Goal: Task Accomplishment & Management: Manage account settings

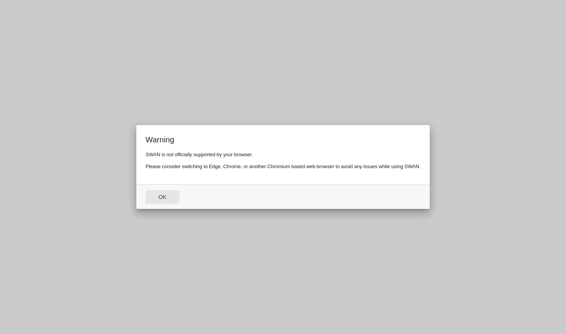
click at [168, 192] on button "Ok" at bounding box center [162, 197] width 34 height 14
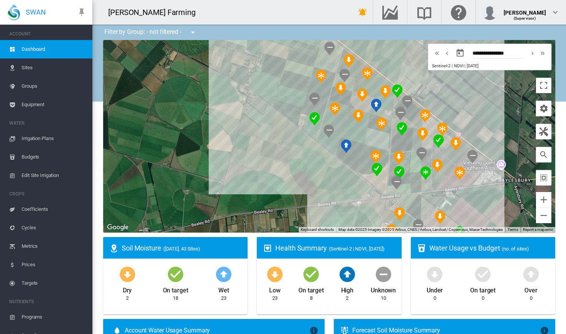
click at [55, 176] on span "Edit Site Irrigation" at bounding box center [54, 175] width 65 height 18
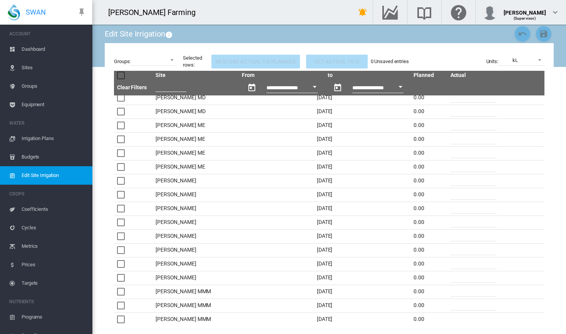
scroll to position [1476, 0]
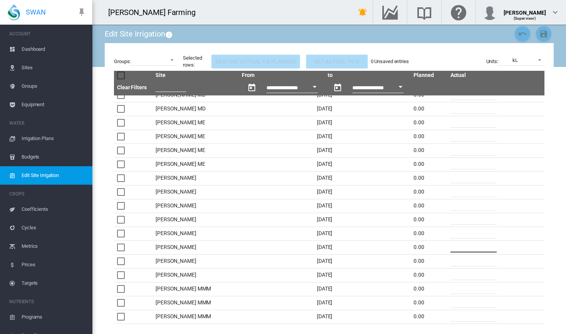
click at [450, 243] on input "*" at bounding box center [473, 247] width 46 height 12
click at [463, 245] on input "*" at bounding box center [473, 247] width 46 height 12
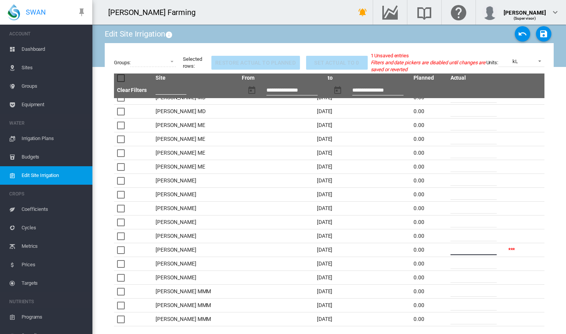
type input "**"
click at [458, 211] on input "*" at bounding box center [473, 208] width 46 height 12
type input "**"
click at [547, 153] on div "Groups: K-Line + Long-Line Lismore Soils TL Lateral TL Pivot 1 TL Pivot 2 Turbo…" at bounding box center [329, 189] width 449 height 293
click at [522, 61] on span "kL" at bounding box center [515, 61] width 32 height 7
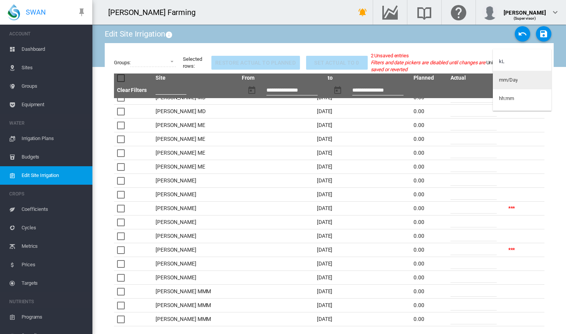
click at [522, 81] on md-option "mm/Day" at bounding box center [522, 80] width 58 height 18
click at [516, 64] on div "mm/Day" at bounding box center [515, 61] width 18 height 6
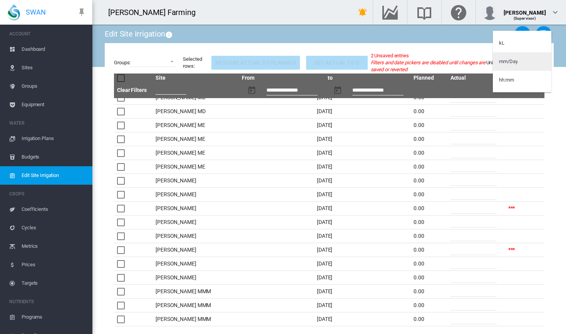
click at [516, 62] on div "mm/Day" at bounding box center [508, 61] width 18 height 7
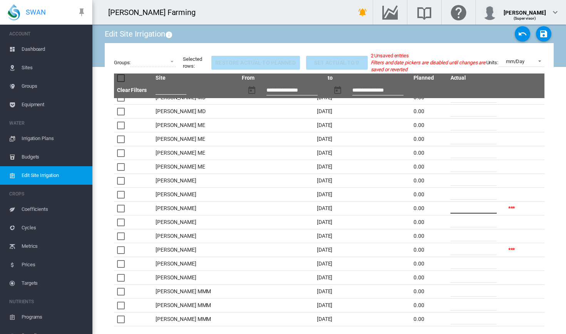
click at [468, 204] on input "****" at bounding box center [473, 208] width 46 height 12
drag, startPoint x: 468, startPoint y: 204, endPoint x: 445, endPoint y: 203, distance: 23.1
click at [445, 203] on tr "Brooker MF 21 Sep 2025 0.00 ****" at bounding box center [329, 209] width 430 height 14
click at [512, 60] on div "mm/Day" at bounding box center [515, 61] width 18 height 6
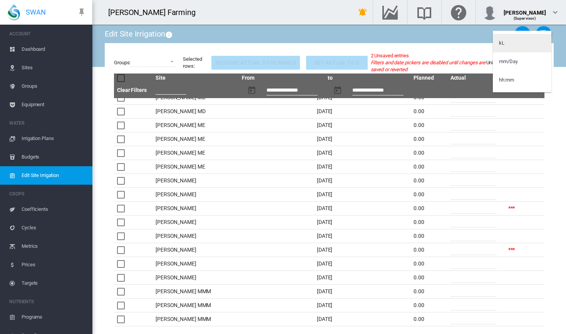
click at [511, 48] on md-option "kL" at bounding box center [522, 43] width 58 height 18
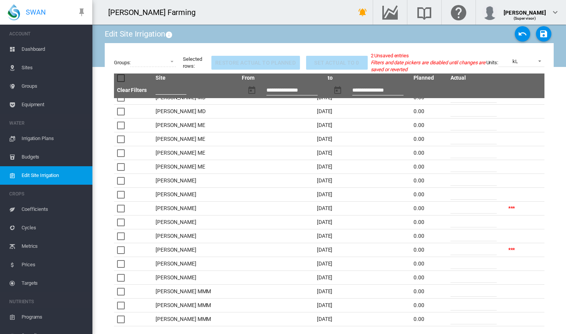
click at [51, 52] on span "Dashboard" at bounding box center [54, 49] width 65 height 18
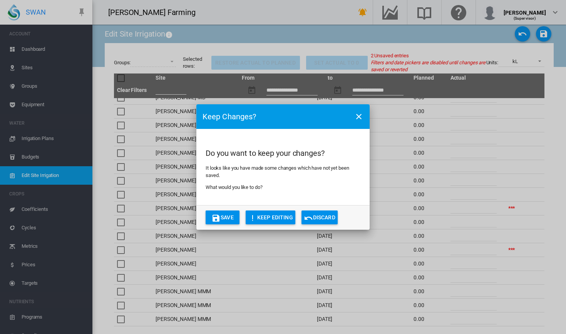
click at [337, 216] on button "Discard" at bounding box center [319, 218] width 36 height 14
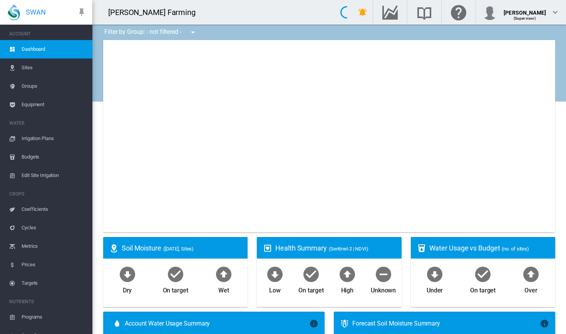
type input "**********"
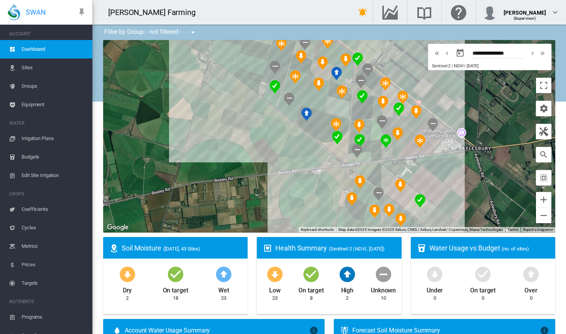
drag, startPoint x: 329, startPoint y: 186, endPoint x: 287, endPoint y: 152, distance: 53.7
click at [287, 152] on div at bounding box center [329, 136] width 452 height 192
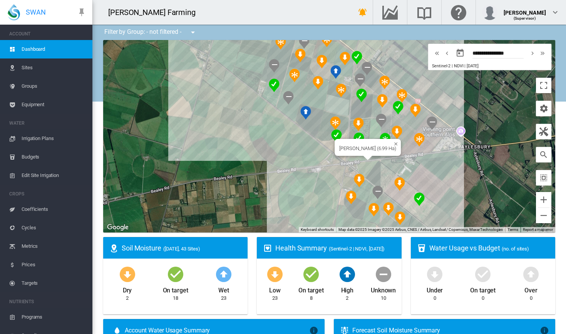
click at [354, 160] on div "Brooker AA (6.99 Ha)" at bounding box center [329, 136] width 452 height 192
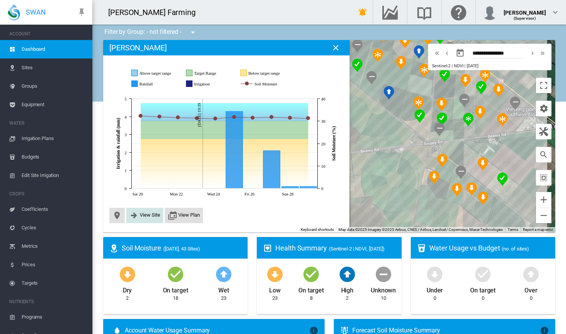
click at [150, 212] on span "View Site" at bounding box center [150, 215] width 20 height 6
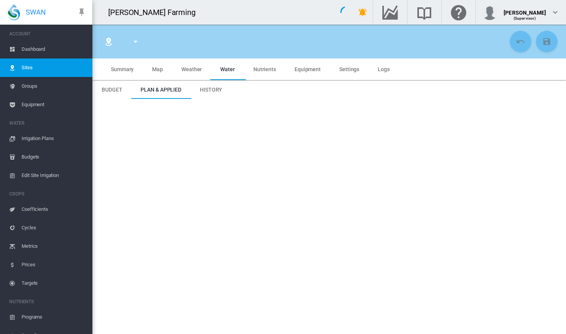
type input "**********"
type input "****"
type input "*********"
type input "***"
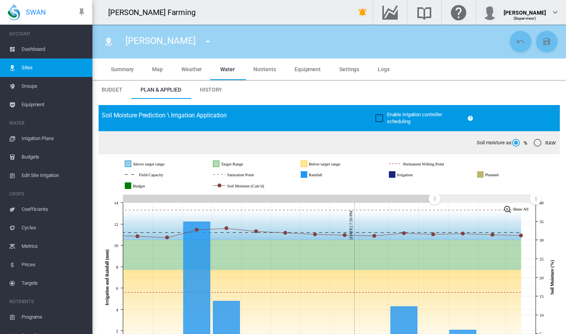
click at [120, 72] on span "Summary" at bounding box center [122, 69] width 23 height 6
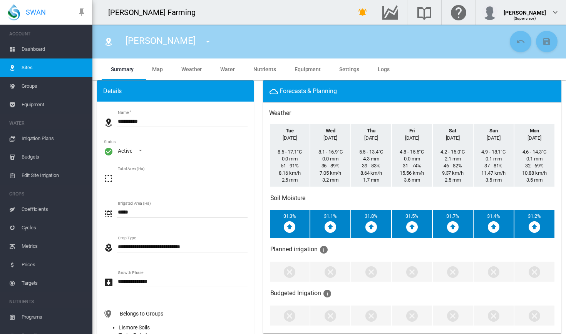
click at [42, 42] on span "Dashboard" at bounding box center [54, 49] width 65 height 18
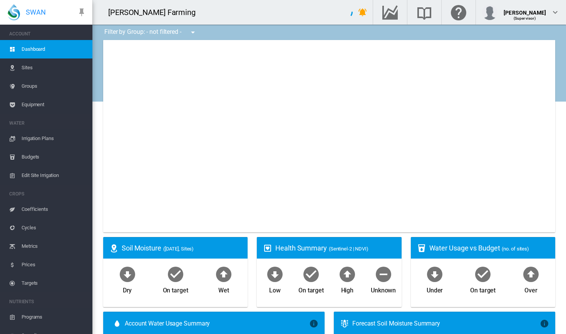
type input "**********"
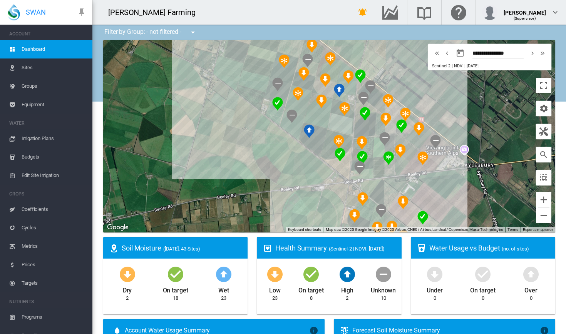
drag, startPoint x: 324, startPoint y: 152, endPoint x: 243, endPoint y: 190, distance: 89.5
click at [243, 190] on div at bounding box center [329, 136] width 452 height 192
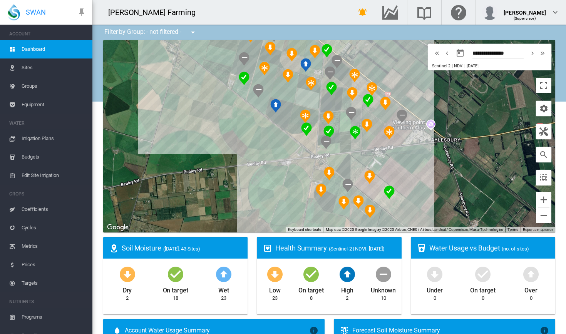
drag, startPoint x: 300, startPoint y: 183, endPoint x: 268, endPoint y: 154, distance: 43.6
click at [268, 154] on div at bounding box center [329, 136] width 452 height 192
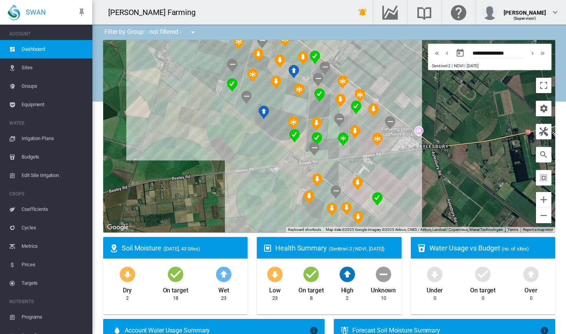
drag, startPoint x: 252, startPoint y: 156, endPoint x: 245, endPoint y: 181, distance: 25.9
click at [244, 181] on div at bounding box center [329, 136] width 452 height 192
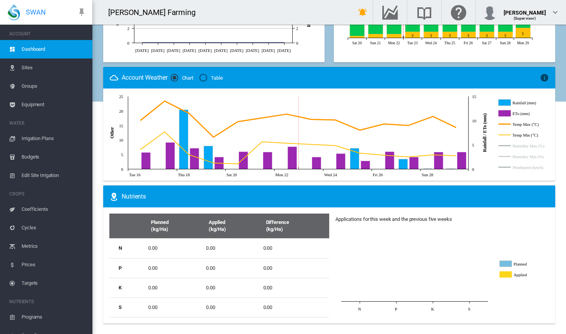
scroll to position [422, 0]
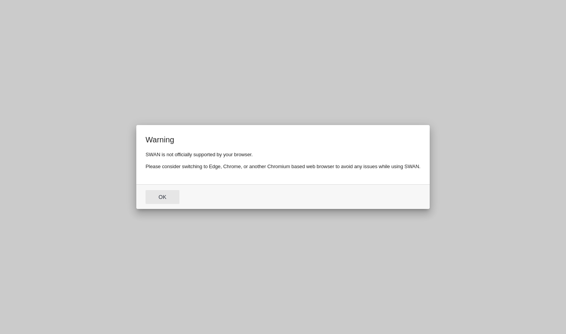
click at [166, 200] on button "Ok" at bounding box center [162, 197] width 34 height 14
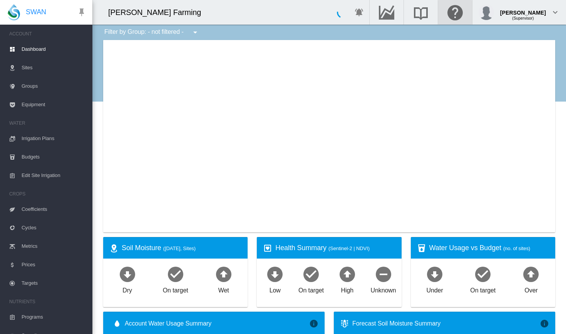
type input "**********"
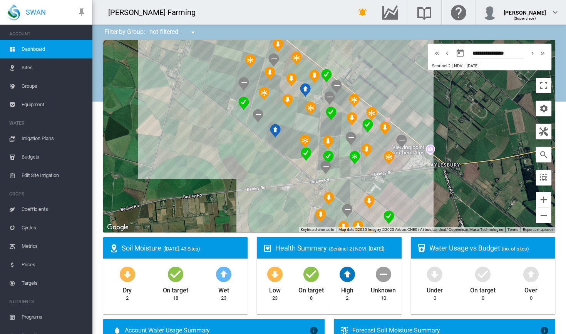
click at [334, 173] on div at bounding box center [329, 136] width 452 height 192
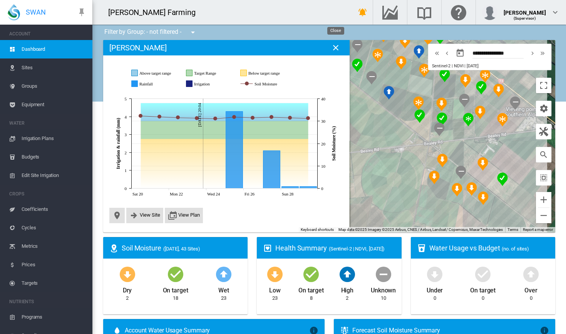
click at [336, 49] on md-icon "icon-close" at bounding box center [335, 47] width 9 height 9
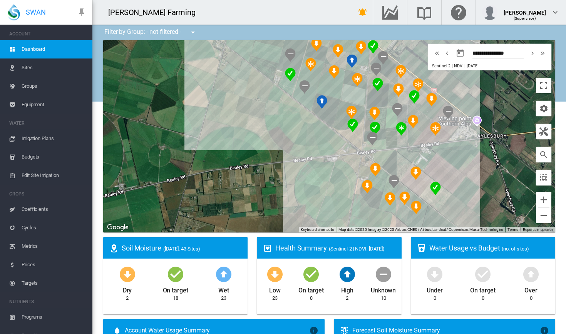
drag, startPoint x: 395, startPoint y: 169, endPoint x: 328, endPoint y: 180, distance: 67.9
click at [328, 180] on div at bounding box center [329, 136] width 452 height 192
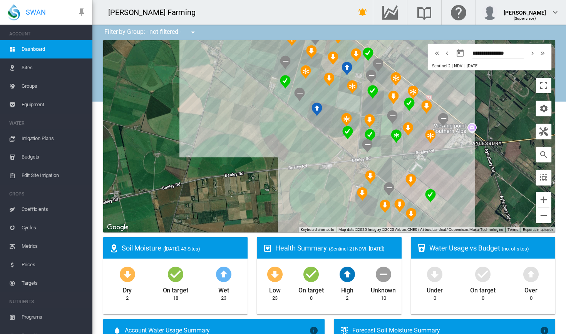
drag, startPoint x: 196, startPoint y: 159, endPoint x: 177, endPoint y: 179, distance: 28.0
click at [177, 179] on div at bounding box center [329, 136] width 452 height 192
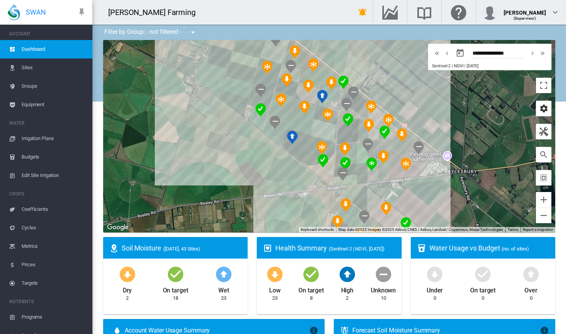
click at [545, 113] on md-icon "icon-cog" at bounding box center [543, 108] width 9 height 9
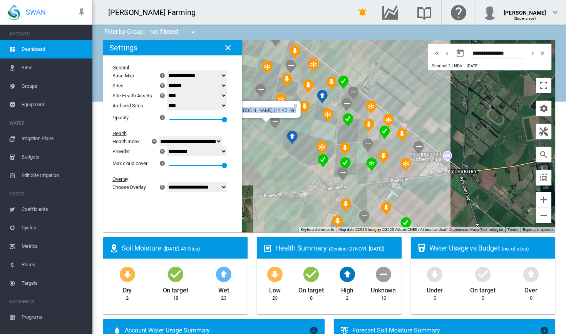
drag, startPoint x: 228, startPoint y: 119, endPoint x: 269, endPoint y: 123, distance: 41.4
click at [269, 123] on div "Brooker H (14.42 Ha) Site Health Indexes - × Name of current Site Health Area i…" at bounding box center [329, 136] width 452 height 192
click at [219, 133] on div "Health" at bounding box center [167, 133] width 110 height 6
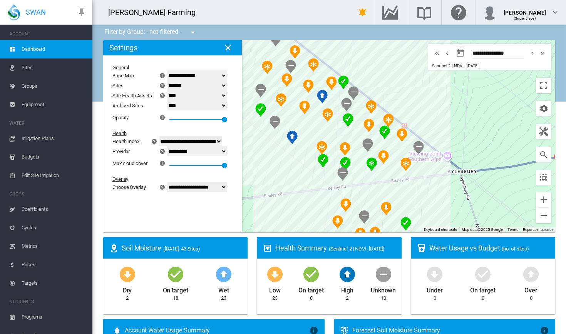
select select "*********"
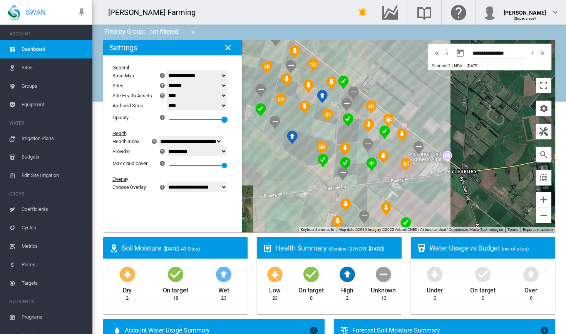
click at [227, 120] on div at bounding box center [224, 120] width 6 height 6
click at [229, 50] on md-icon "icon-close" at bounding box center [227, 47] width 9 height 9
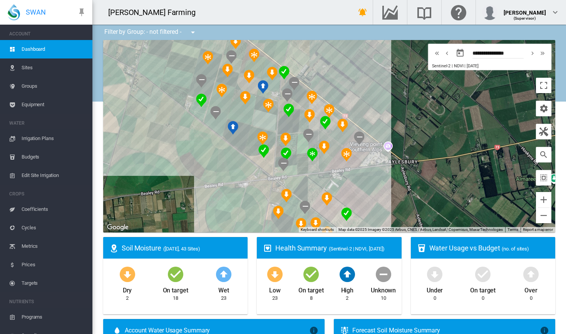
drag, startPoint x: 272, startPoint y: 180, endPoint x: 212, endPoint y: 169, distance: 61.8
click at [212, 169] on div at bounding box center [329, 136] width 452 height 192
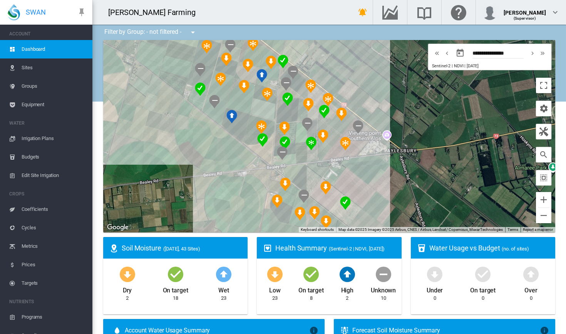
drag, startPoint x: 379, startPoint y: 202, endPoint x: 386, endPoint y: 159, distance: 44.1
click at [386, 159] on div at bounding box center [329, 136] width 452 height 192
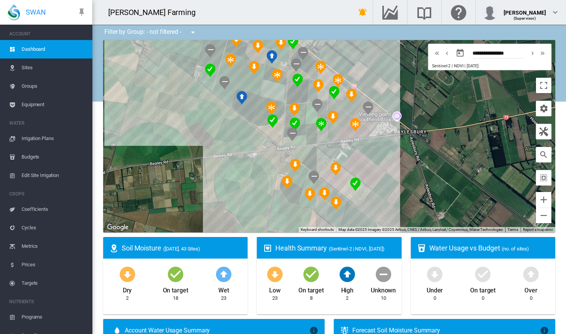
drag, startPoint x: 386, startPoint y: 165, endPoint x: 387, endPoint y: 184, distance: 18.1
click at [387, 184] on div at bounding box center [329, 136] width 452 height 192
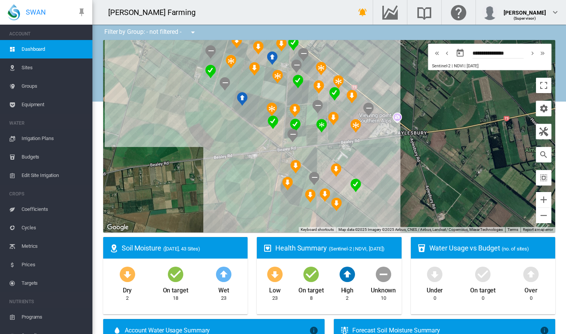
click at [27, 175] on span "Edit Site Irrigation" at bounding box center [54, 175] width 65 height 18
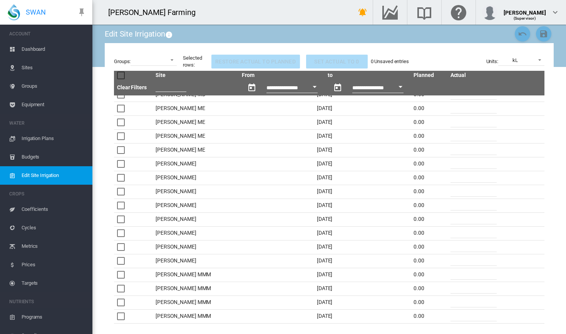
scroll to position [1490, 0]
click at [459, 234] on input "*" at bounding box center [473, 233] width 46 height 12
click at [174, 60] on md-select "K-Line + Long-Line Lismore Soils TL Lateral TL Pivot 1 TL Pivot 2 Turbo Rain 1 …" at bounding box center [153, 60] width 46 height 12
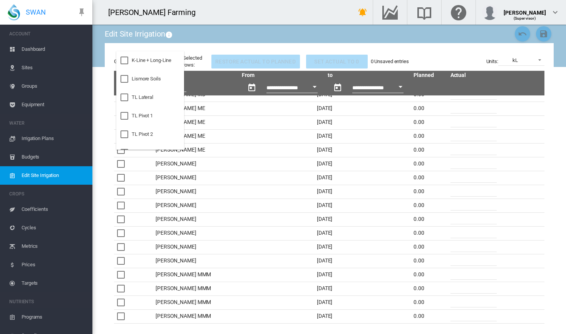
click at [211, 43] on md-backdrop at bounding box center [283, 167] width 566 height 334
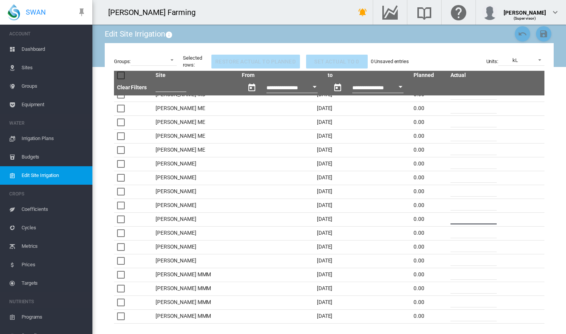
click at [458, 221] on input "*" at bounding box center [473, 219] width 46 height 12
click at [463, 235] on input "*" at bounding box center [473, 233] width 46 height 12
click at [543, 63] on md-select-value "kL" at bounding box center [521, 60] width 46 height 12
click at [527, 83] on md-option "mm/Day" at bounding box center [522, 79] width 58 height 18
click at [466, 219] on input "*" at bounding box center [473, 219] width 46 height 12
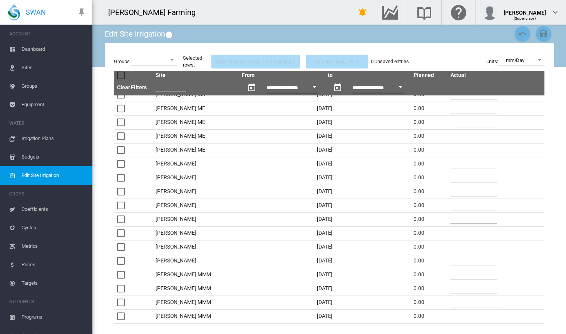
drag, startPoint x: 466, startPoint y: 219, endPoint x: 466, endPoint y: 229, distance: 10.0
click at [462, 234] on input "*" at bounding box center [473, 233] width 46 height 12
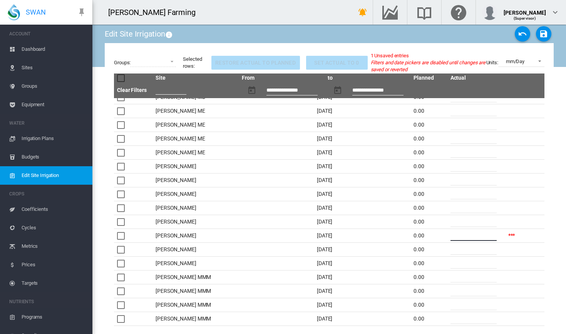
type input "**"
click at [466, 193] on input "*" at bounding box center [473, 194] width 46 height 12
drag, startPoint x: 465, startPoint y: 193, endPoint x: 448, endPoint y: 193, distance: 17.3
click at [450, 193] on input "*" at bounding box center [473, 194] width 46 height 12
type input "**"
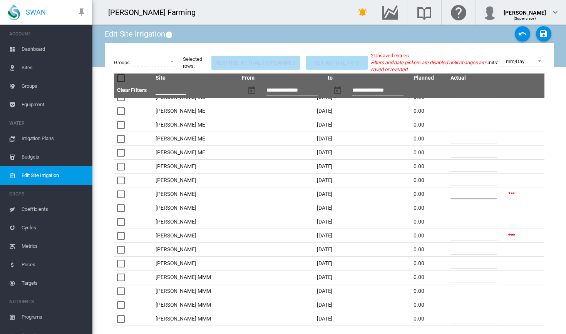
click at [544, 150] on td at bounding box center [540, 153] width 8 height 14
click at [545, 32] on md-icon "icon-content-save" at bounding box center [543, 33] width 9 height 9
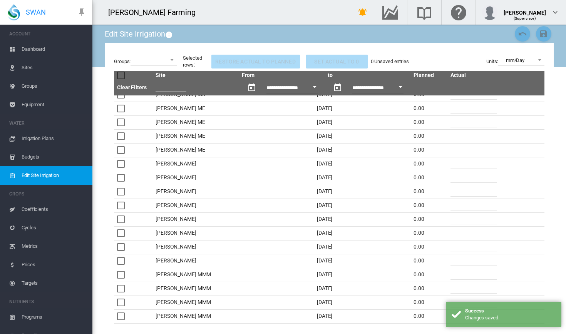
click at [41, 47] on span "Dashboard" at bounding box center [54, 49] width 65 height 18
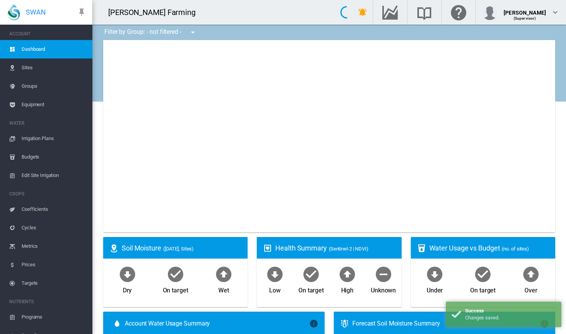
type input "**********"
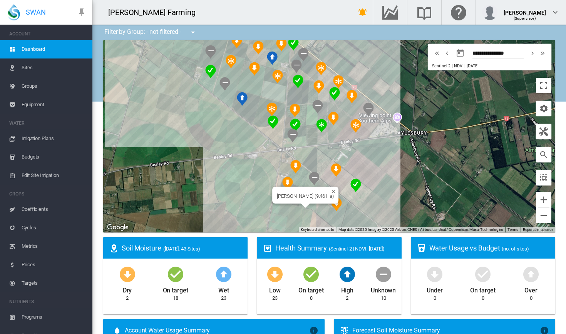
click at [305, 206] on div at bounding box center [306, 206] width 10 height 5
click at [306, 205] on div "Brooker MF (9.46 Ha)" at bounding box center [329, 136] width 452 height 192
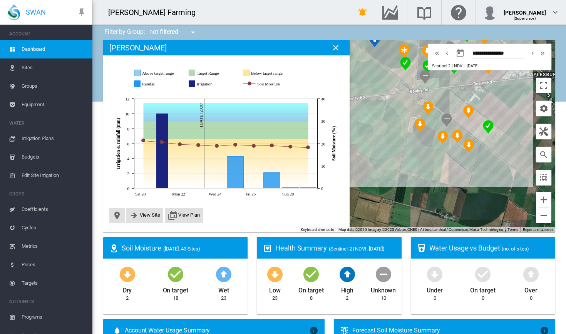
drag, startPoint x: 397, startPoint y: 159, endPoint x: 396, endPoint y: 202, distance: 42.4
click at [396, 202] on div at bounding box center [329, 136] width 452 height 192
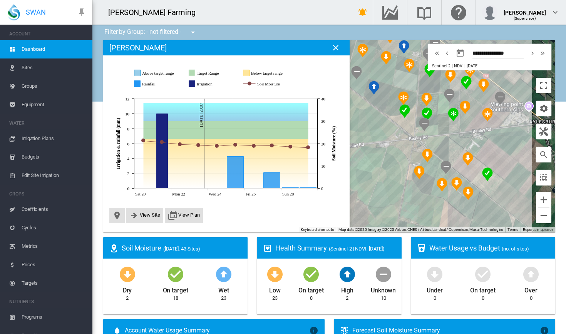
click at [37, 180] on span "Edit Site Irrigation" at bounding box center [54, 175] width 65 height 18
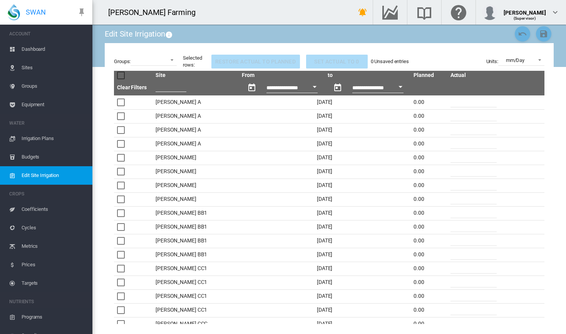
click at [393, 92] on button "Open calendar" at bounding box center [400, 87] width 14 height 14
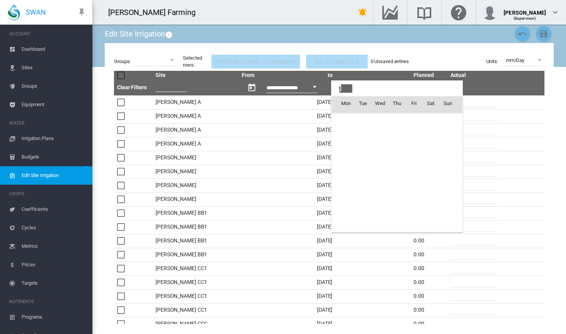
scroll to position [19174, 0]
click at [360, 187] on td "23" at bounding box center [362, 188] width 17 height 17
click at [364, 188] on td "23" at bounding box center [362, 188] width 17 height 17
click at [374, 188] on td "24" at bounding box center [379, 188] width 17 height 17
click at [367, 188] on td "23" at bounding box center [362, 188] width 17 height 17
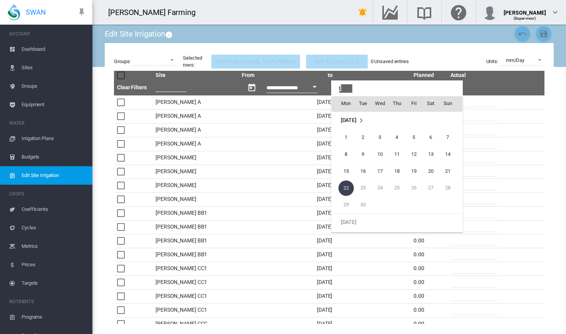
click at [386, 188] on td "24" at bounding box center [379, 188] width 17 height 17
click at [527, 94] on div at bounding box center [283, 167] width 566 height 334
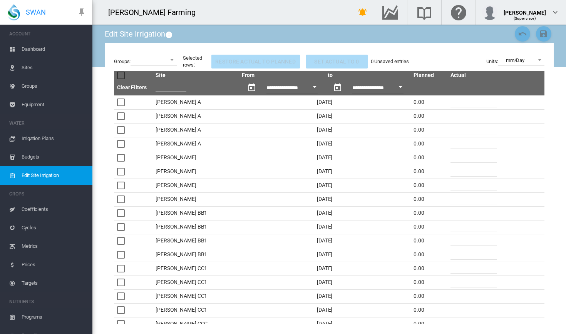
click at [393, 89] on button "Open calendar" at bounding box center [400, 87] width 14 height 14
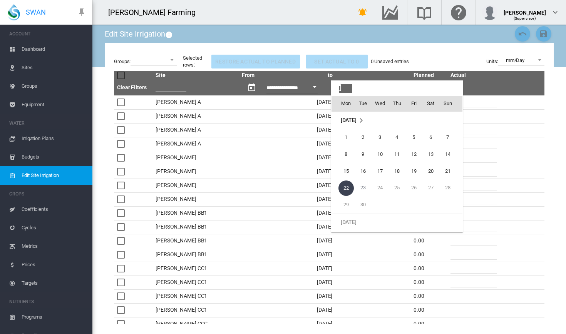
click at [364, 190] on td "23" at bounding box center [362, 188] width 17 height 17
click at [389, 203] on td "Week 5" at bounding box center [396, 205] width 17 height 17
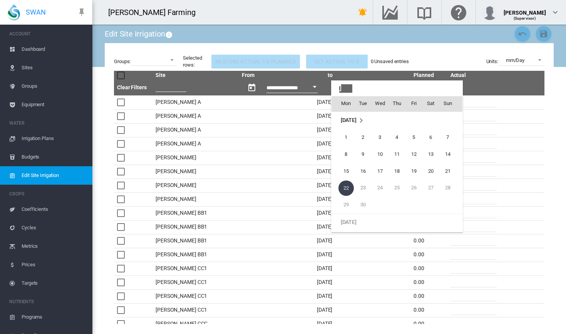
click at [366, 191] on td "23" at bounding box center [362, 188] width 17 height 17
click at [526, 104] on div at bounding box center [283, 167] width 566 height 334
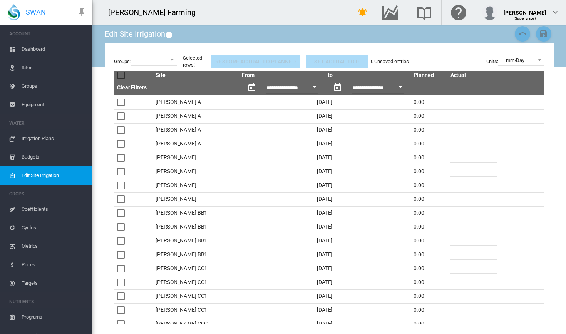
click at [40, 141] on span "Irrigation Plans" at bounding box center [54, 138] width 65 height 18
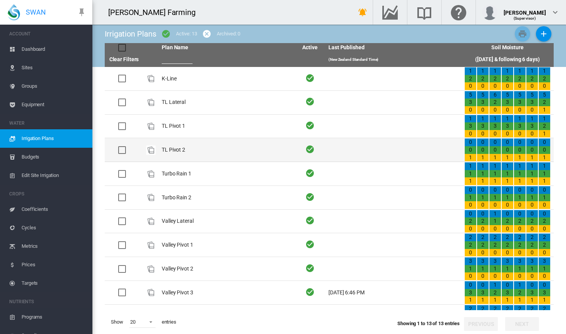
click at [269, 152] on td "TL Pivot 2" at bounding box center [227, 149] width 136 height 23
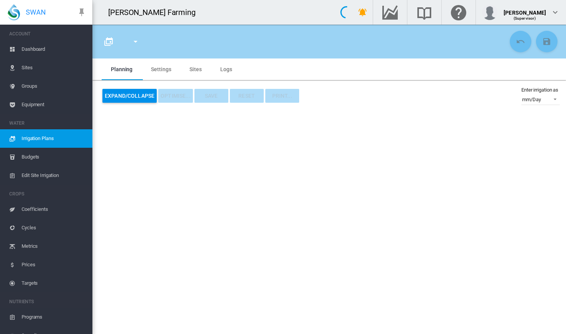
type input "**********"
type input "*"
type input "*****"
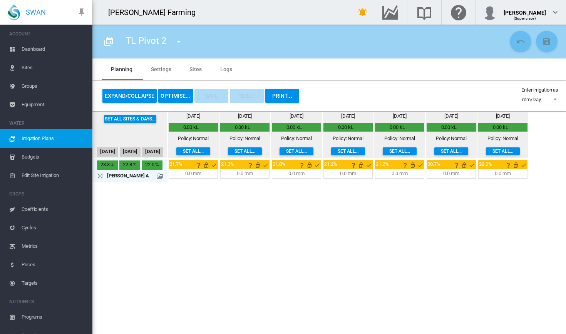
click at [196, 174] on div "0.0 mm" at bounding box center [193, 173] width 16 height 7
click at [190, 174] on div "0.0 mm" at bounding box center [193, 173] width 16 height 7
click at [182, 174] on div "0.0 mm 00:00 H:M 0 %" at bounding box center [193, 173] width 47 height 7
click at [189, 172] on div "0.0 mm" at bounding box center [193, 173] width 16 height 7
click at [103, 177] on md-icon "icon-arrow-expand" at bounding box center [101, 175] width 9 height 9
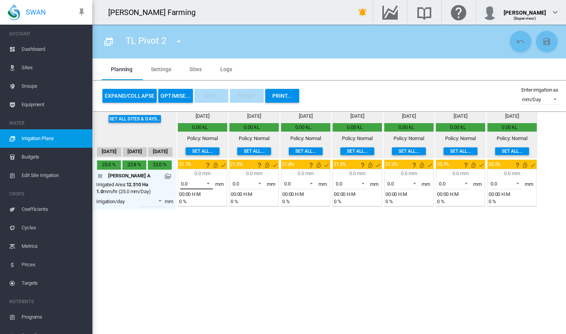
click at [207, 184] on span at bounding box center [205, 182] width 9 height 7
click at [196, 186] on md-option "0.0" at bounding box center [201, 184] width 52 height 18
click at [192, 185] on span "0.0" at bounding box center [190, 184] width 19 height 7
click at [182, 182] on div "0.0" at bounding box center [184, 184] width 7 height 7
click at [165, 239] on section "TL Pivot 2 K-Line TL Lateral" at bounding box center [328, 179] width 473 height 309
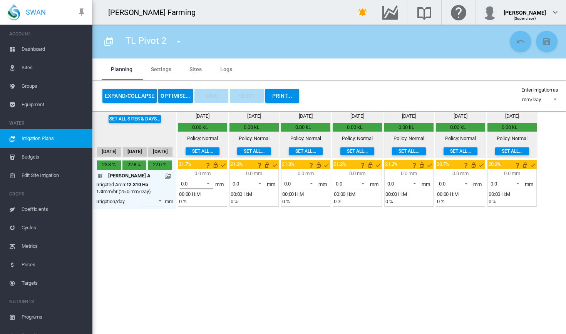
click at [183, 186] on div "0.0" at bounding box center [184, 184] width 7 height 6
click at [199, 201] on md-option "10.0" at bounding box center [201, 202] width 52 height 18
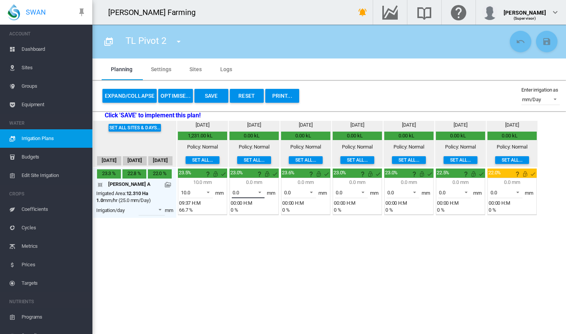
click at [259, 195] on md-select-value "0.0" at bounding box center [248, 193] width 33 height 12
click at [249, 207] on md-option "10.0" at bounding box center [252, 211] width 52 height 18
click at [259, 193] on span at bounding box center [257, 191] width 9 height 7
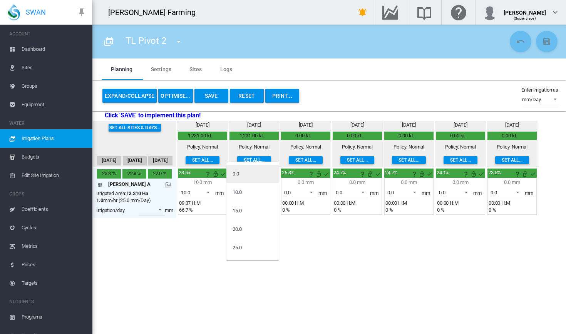
click at [252, 181] on md-option "0.0" at bounding box center [252, 174] width 52 height 18
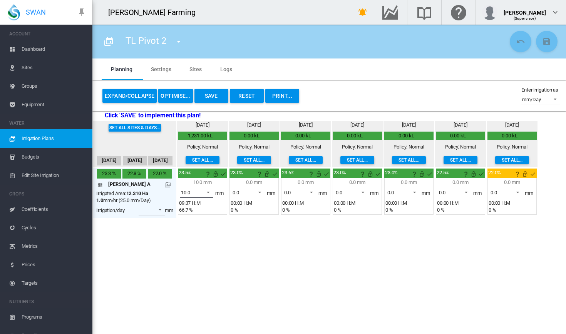
click at [211, 192] on span at bounding box center [205, 191] width 9 height 7
click at [201, 182] on md-option "0.0" at bounding box center [201, 174] width 52 height 18
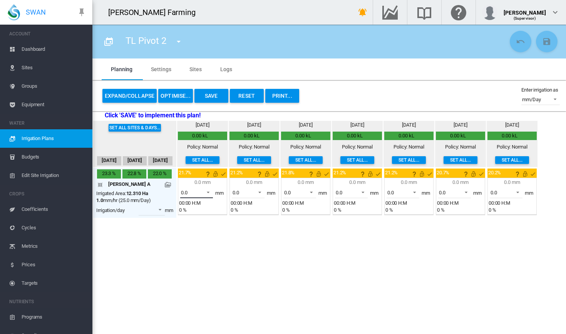
click at [201, 195] on md-select-value "0.0" at bounding box center [196, 193] width 33 height 12
click at [339, 250] on md-backdrop at bounding box center [283, 167] width 566 height 334
click at [43, 140] on span "Irrigation Plans" at bounding box center [54, 138] width 65 height 18
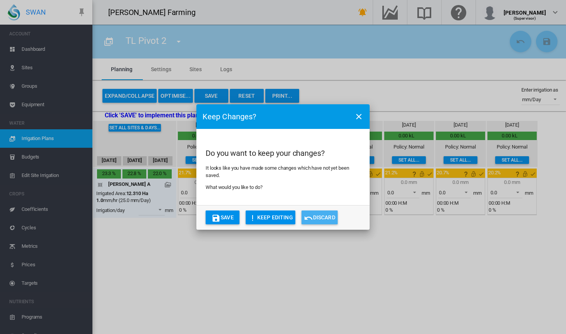
click at [327, 217] on button "Discard" at bounding box center [319, 218] width 36 height 14
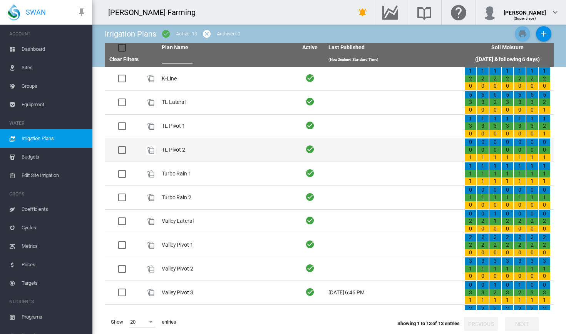
click at [186, 153] on td "TL Pivot 2" at bounding box center [227, 149] width 136 height 23
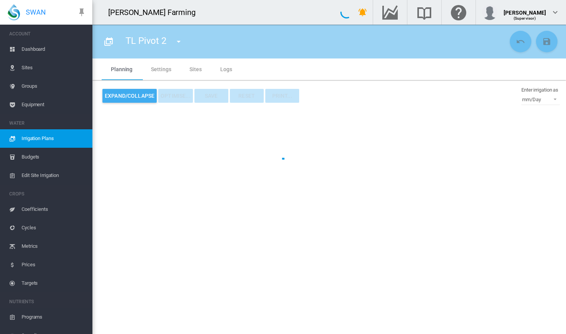
type input "**********"
type input "*"
type input "*****"
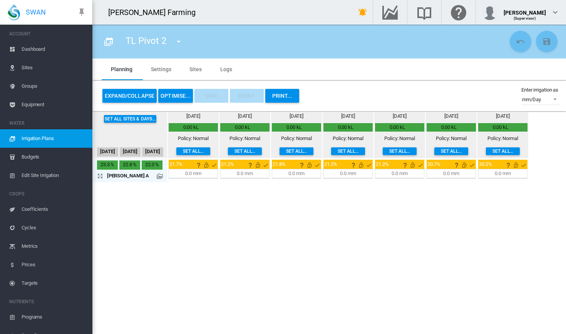
click at [102, 175] on md-icon "icon-arrow-expand" at bounding box center [101, 175] width 9 height 9
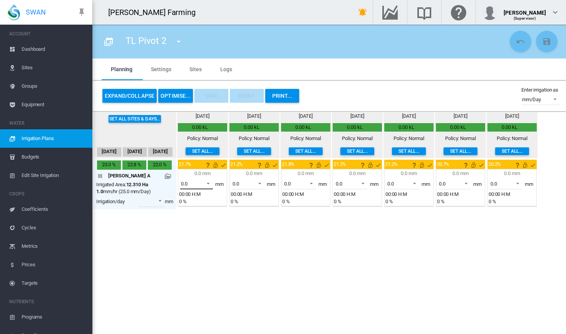
click at [208, 184] on span at bounding box center [205, 182] width 9 height 7
click at [193, 260] on md-option "24.0" at bounding box center [201, 264] width 52 height 18
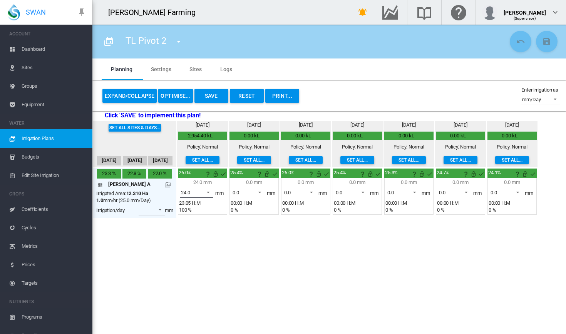
click at [206, 193] on span at bounding box center [205, 191] width 9 height 7
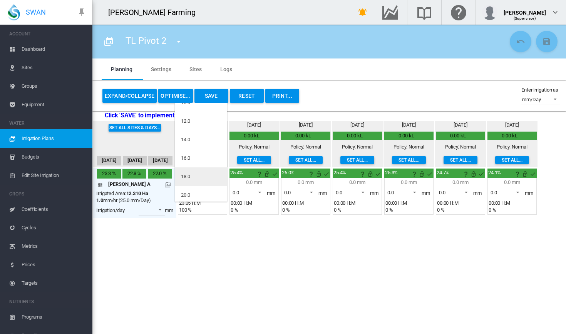
scroll to position [16, 0]
click at [197, 130] on md-option "12.0" at bounding box center [201, 133] width 52 height 18
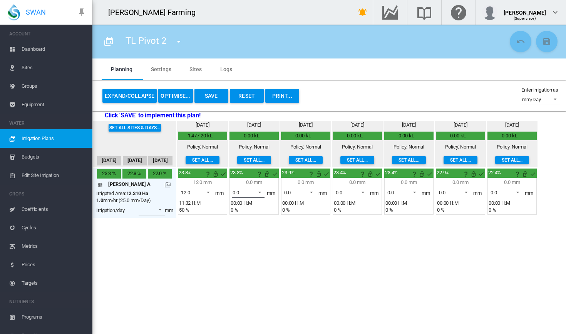
click at [256, 191] on span at bounding box center [257, 191] width 9 height 7
click at [252, 234] on md-option "12.0" at bounding box center [252, 229] width 52 height 18
click at [212, 95] on button "Save" at bounding box center [211, 96] width 34 height 14
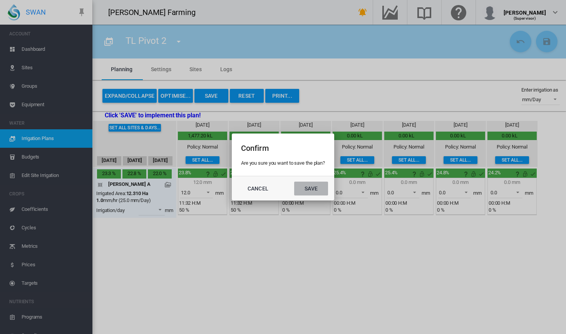
click at [323, 186] on button "Save" at bounding box center [311, 189] width 34 height 14
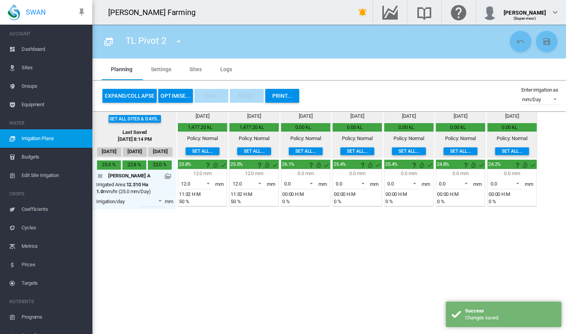
click at [179, 41] on md-icon "icon-menu-down" at bounding box center [178, 41] width 9 height 9
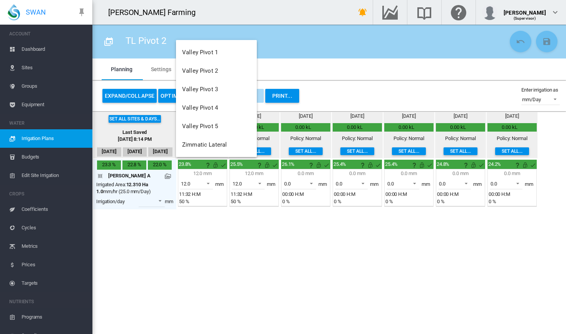
scroll to position [148, 0]
click at [221, 126] on button "Valley Pivot 5" at bounding box center [216, 126] width 81 height 18
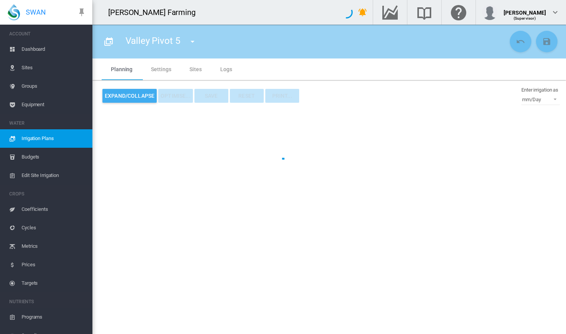
type input "**********"
type input "*"
type input "*****"
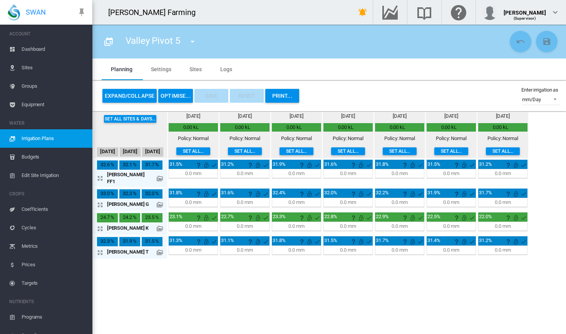
click at [100, 200] on md-icon "icon-arrow-expand" at bounding box center [101, 204] width 9 height 9
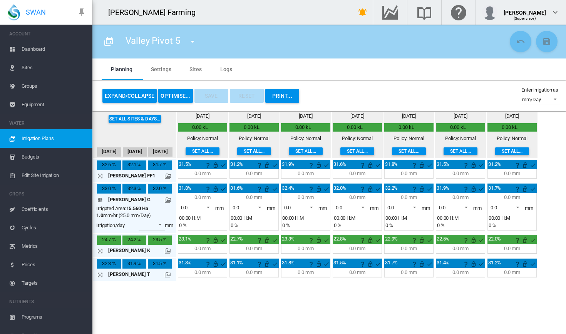
click at [43, 57] on span "Dashboard" at bounding box center [54, 49] width 65 height 18
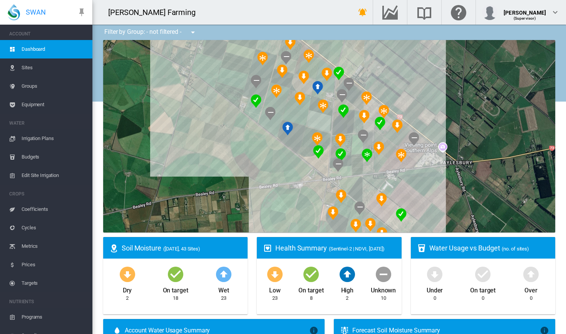
drag, startPoint x: 359, startPoint y: 118, endPoint x: 271, endPoint y: 159, distance: 97.1
click at [271, 159] on div at bounding box center [329, 136] width 452 height 192
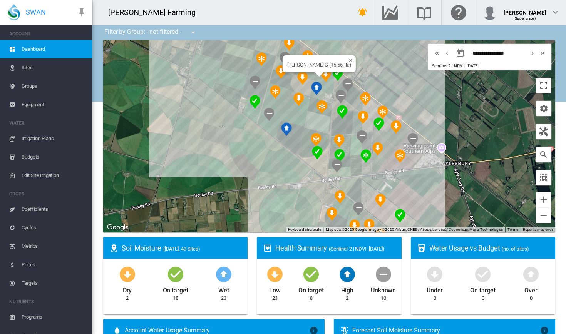
click at [324, 85] on div "Brooker G (15.56 Ha)" at bounding box center [329, 136] width 452 height 192
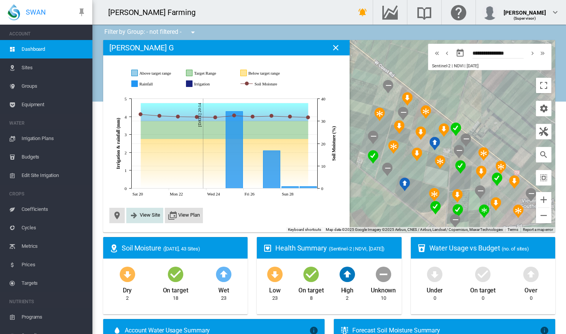
click at [153, 214] on span "View Site" at bounding box center [150, 215] width 20 height 6
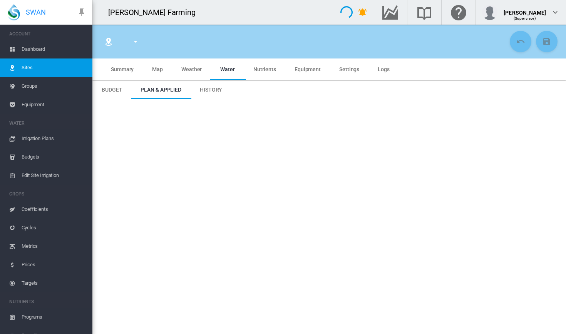
type input "******"
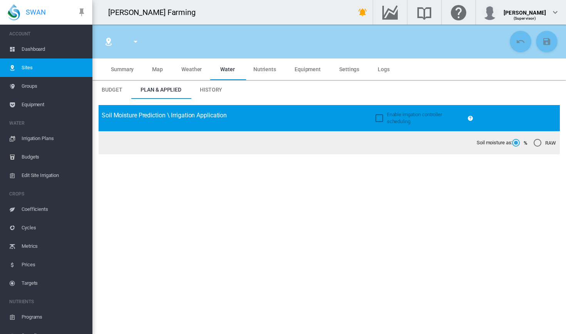
click at [119, 73] on md-tab-item "Summary" at bounding box center [122, 69] width 41 height 22
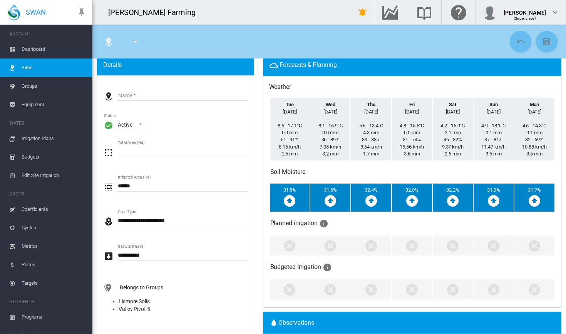
scroll to position [24, 0]
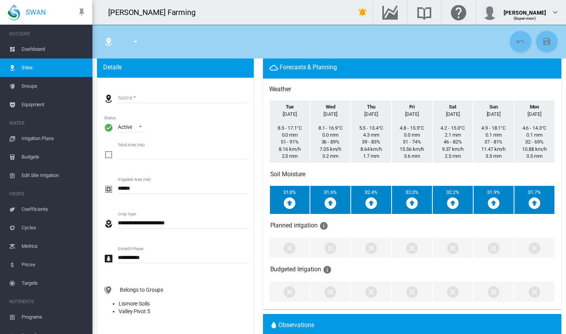
click at [54, 135] on span "Irrigation Plans" at bounding box center [54, 138] width 65 height 18
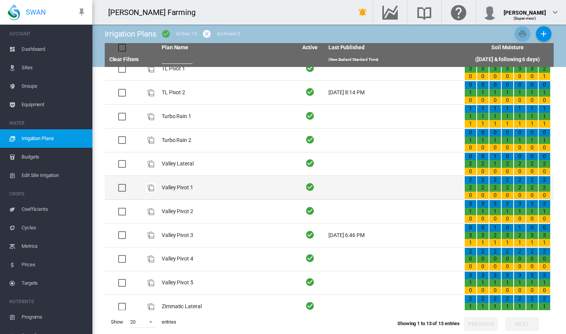
scroll to position [57, 0]
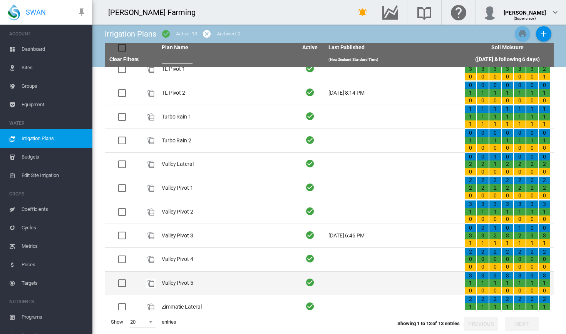
click at [172, 274] on td "Valley Pivot 5" at bounding box center [227, 283] width 136 height 23
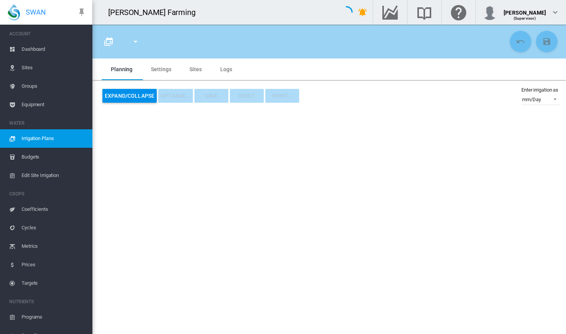
type input "**********"
type input "*"
type input "*****"
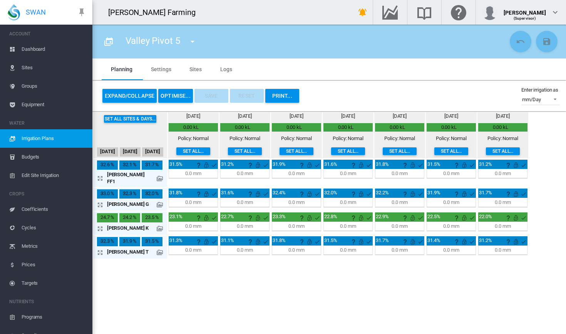
click at [98, 201] on md-icon "icon-arrow-expand" at bounding box center [101, 204] width 9 height 9
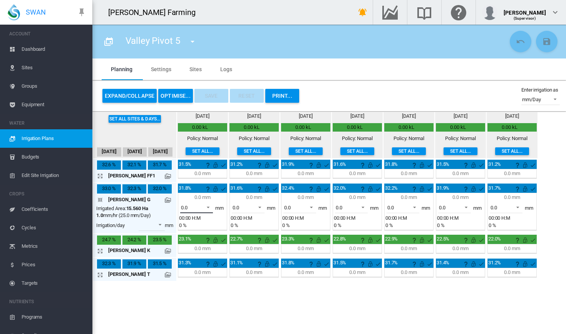
click at [204, 211] on md-select-value "0.0" at bounding box center [196, 208] width 33 height 12
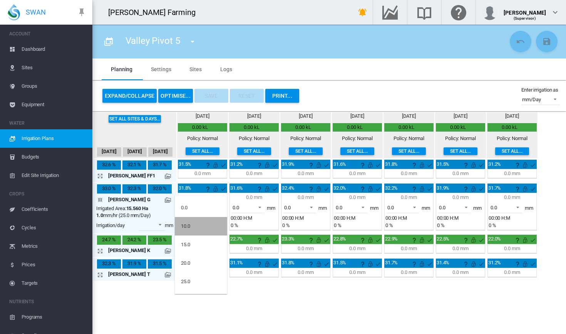
click at [198, 231] on md-option "10.0" at bounding box center [201, 226] width 52 height 18
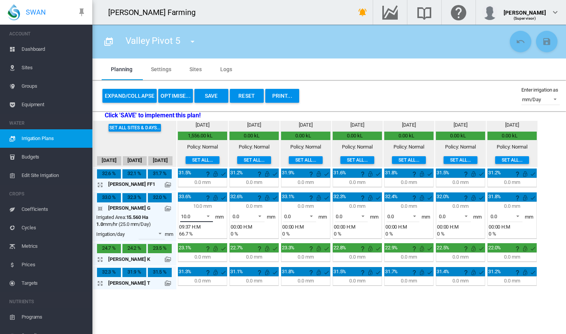
click at [207, 215] on span at bounding box center [205, 215] width 9 height 7
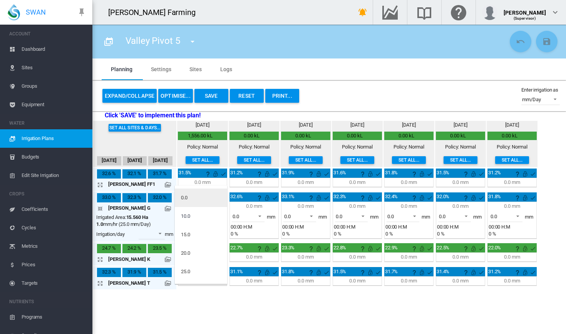
click at [205, 198] on md-option "0.0" at bounding box center [201, 198] width 52 height 18
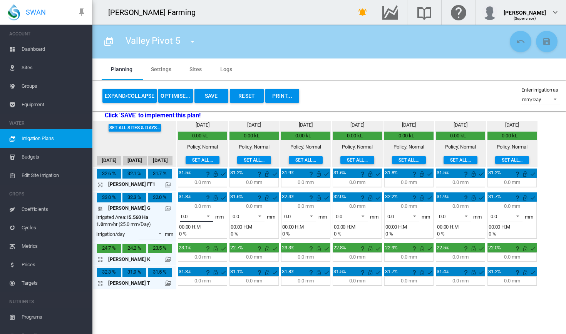
click at [209, 217] on span at bounding box center [205, 215] width 9 height 7
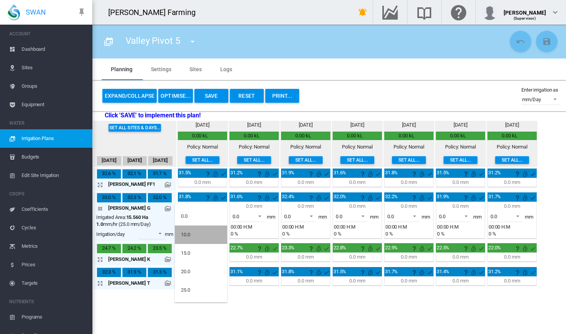
click at [198, 227] on md-option "10.0" at bounding box center [201, 235] width 52 height 18
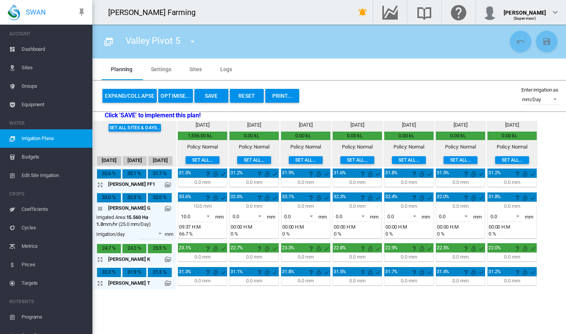
click at [217, 97] on button "Save" at bounding box center [211, 96] width 34 height 14
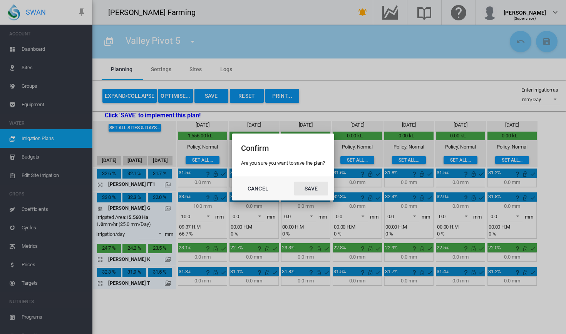
click at [319, 191] on button "Save" at bounding box center [311, 189] width 34 height 14
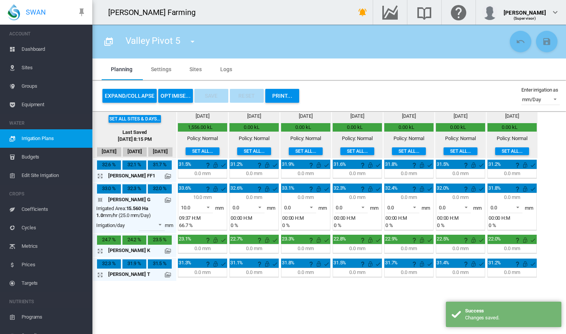
click at [40, 53] on span "Dashboard" at bounding box center [54, 49] width 65 height 18
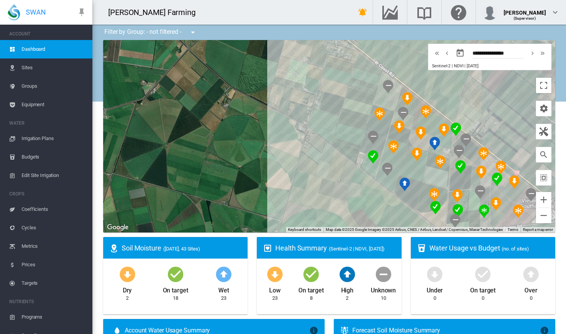
click at [48, 135] on span "Irrigation Plans" at bounding box center [54, 138] width 65 height 18
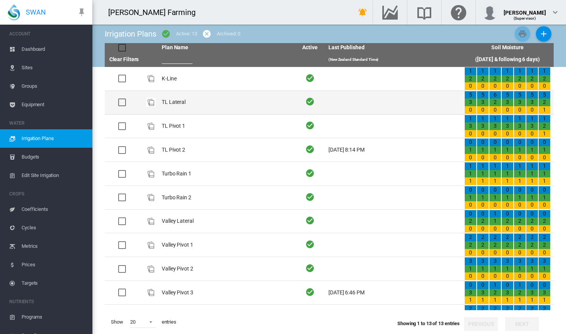
click at [186, 102] on td "TL Lateral" at bounding box center [227, 102] width 136 height 23
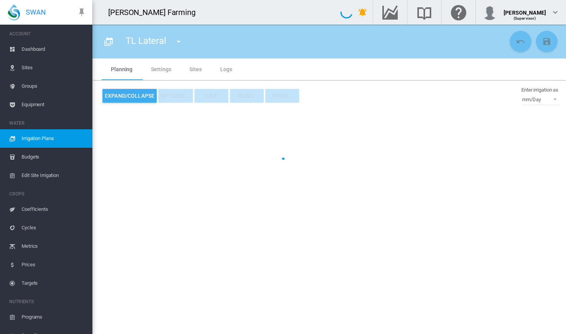
type input "**********"
type input "*"
type input "*****"
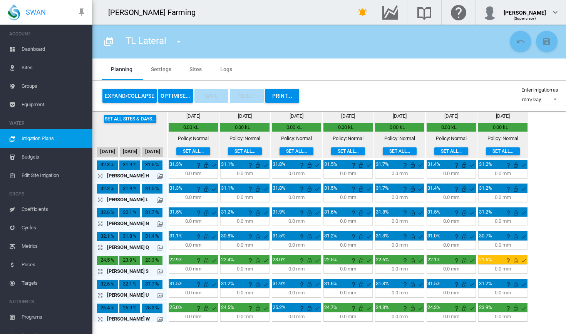
click at [100, 271] on md-icon "icon-arrow-expand" at bounding box center [101, 271] width 9 height 9
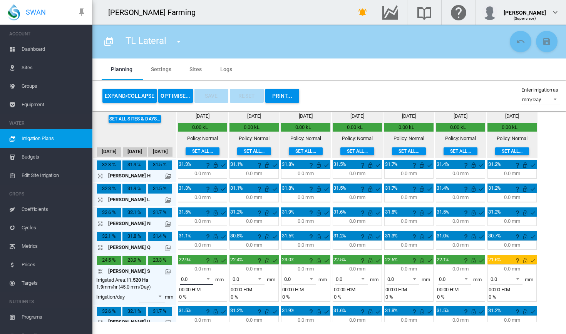
click at [206, 281] on span at bounding box center [205, 278] width 9 height 7
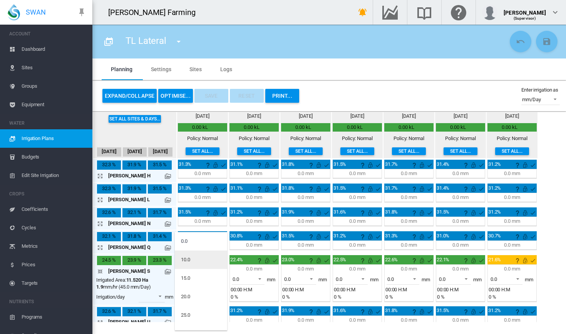
click at [206, 261] on md-option "10.0" at bounding box center [201, 260] width 52 height 18
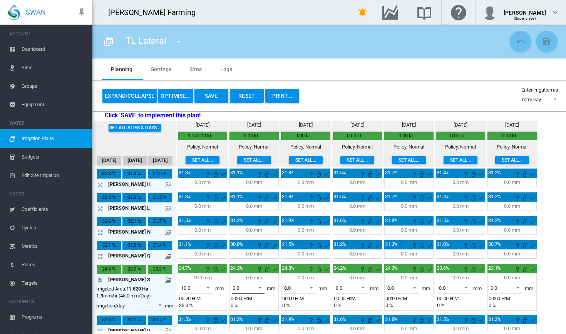
click at [259, 287] on span at bounding box center [257, 287] width 9 height 7
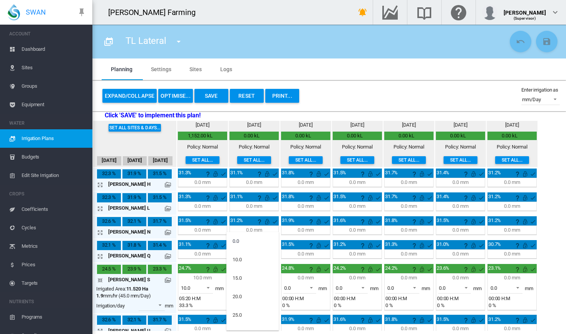
click at [209, 288] on md-backdrop at bounding box center [283, 167] width 566 height 334
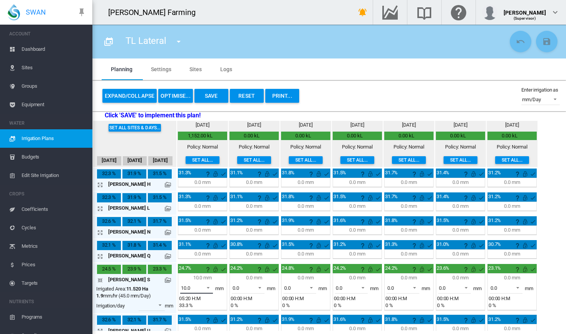
click at [209, 290] on span at bounding box center [205, 287] width 9 height 7
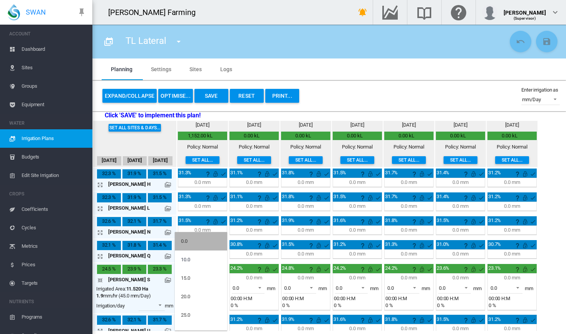
click at [205, 246] on md-option "0.0" at bounding box center [201, 241] width 52 height 18
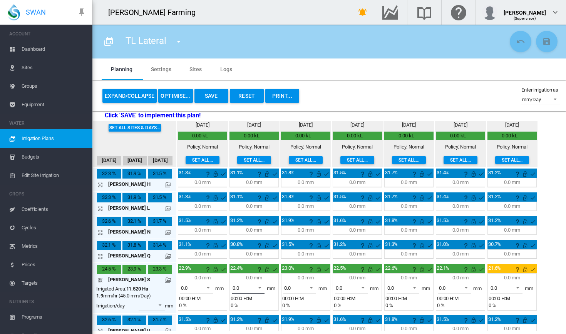
click at [263, 288] on md-select-value "0.0" at bounding box center [248, 288] width 33 height 12
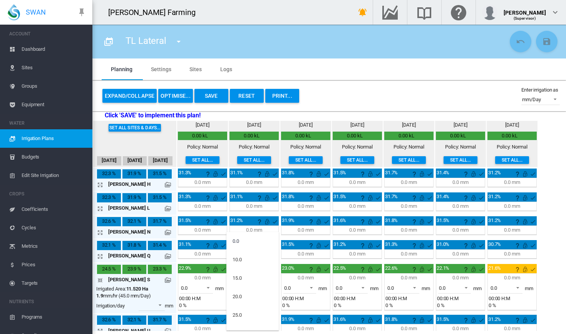
click at [205, 287] on md-backdrop at bounding box center [283, 167] width 566 height 334
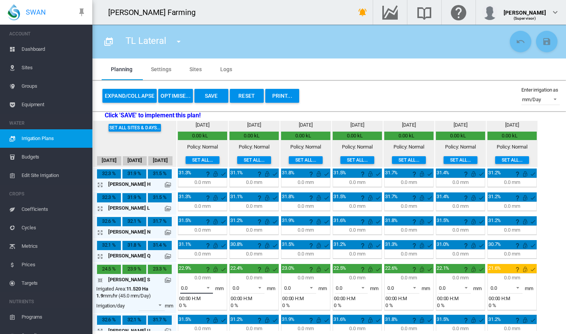
click at [209, 289] on span at bounding box center [205, 287] width 9 height 7
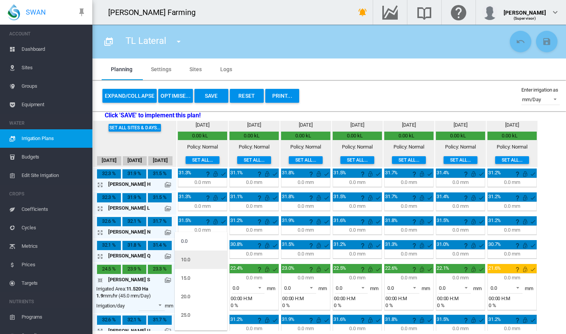
click at [214, 263] on md-option "10.0" at bounding box center [201, 260] width 52 height 18
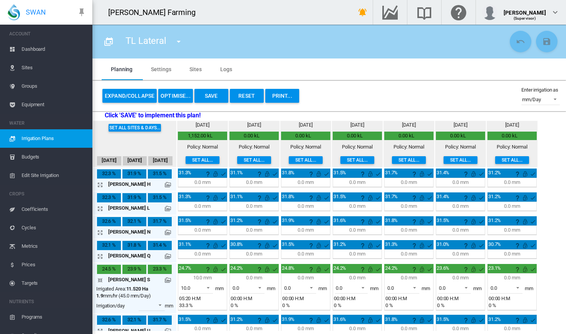
click at [212, 97] on button "Save" at bounding box center [211, 96] width 34 height 14
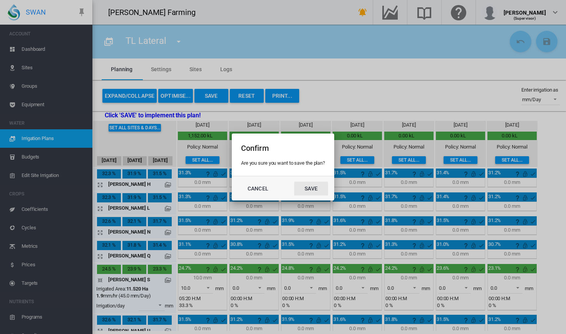
click at [317, 191] on button "Save" at bounding box center [311, 189] width 34 height 14
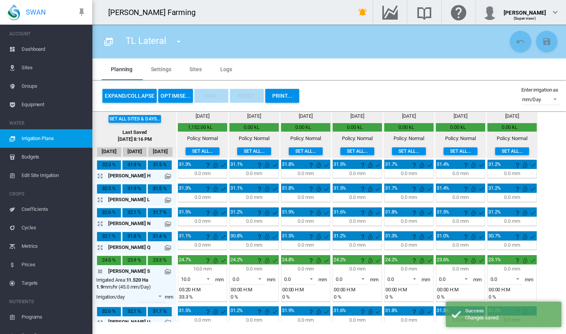
click at [52, 46] on span "Dashboard" at bounding box center [54, 49] width 65 height 18
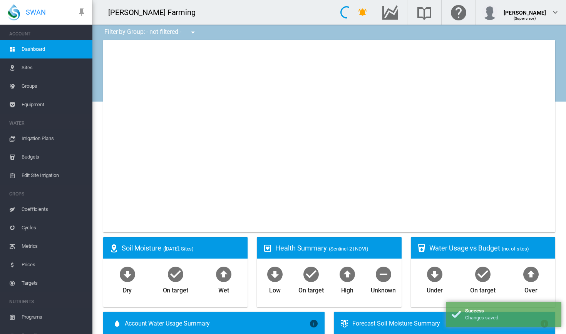
type input "**********"
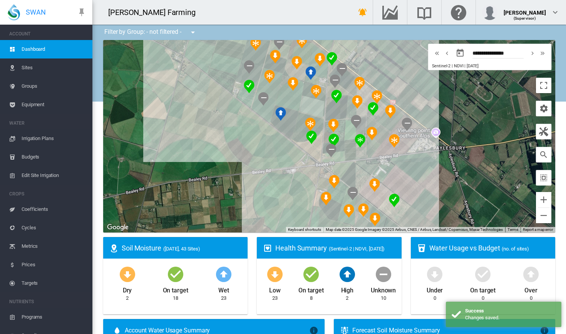
drag, startPoint x: 273, startPoint y: 159, endPoint x: 142, endPoint y: 88, distance: 148.8
click at [142, 88] on div at bounding box center [329, 136] width 452 height 192
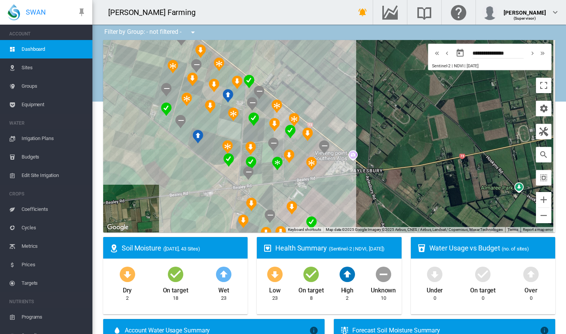
drag, startPoint x: 227, startPoint y: 181, endPoint x: 149, endPoint y: 203, distance: 80.8
click at [149, 203] on div at bounding box center [329, 136] width 452 height 192
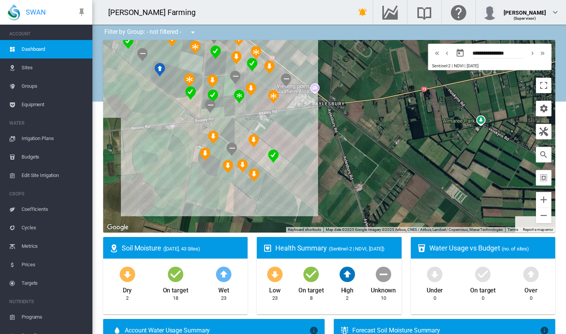
drag, startPoint x: 193, startPoint y: 217, endPoint x: 163, endPoint y: 149, distance: 74.8
click at [163, 149] on div at bounding box center [329, 136] width 452 height 192
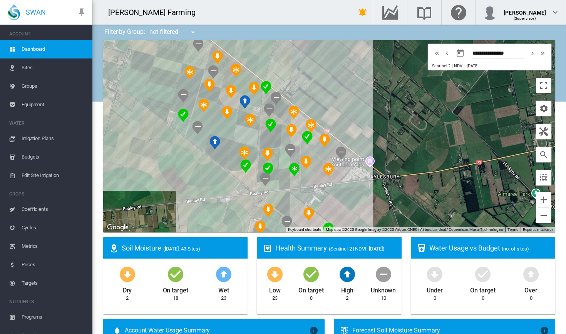
drag, startPoint x: 340, startPoint y: 96, endPoint x: 388, endPoint y: 178, distance: 95.2
click at [388, 178] on div at bounding box center [329, 136] width 452 height 192
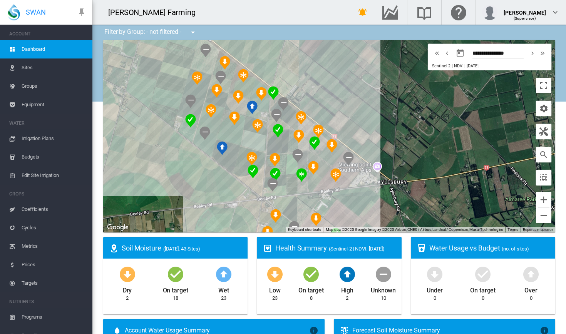
click at [45, 138] on span "Irrigation Plans" at bounding box center [54, 138] width 65 height 18
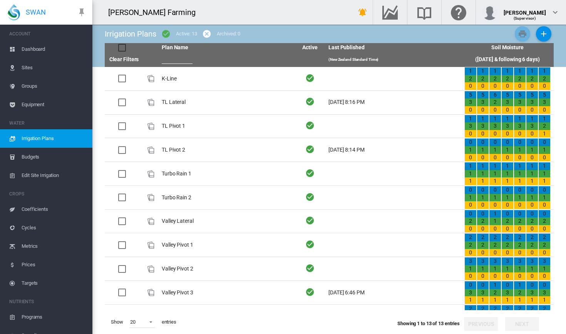
click at [35, 52] on span "Dashboard" at bounding box center [54, 49] width 65 height 18
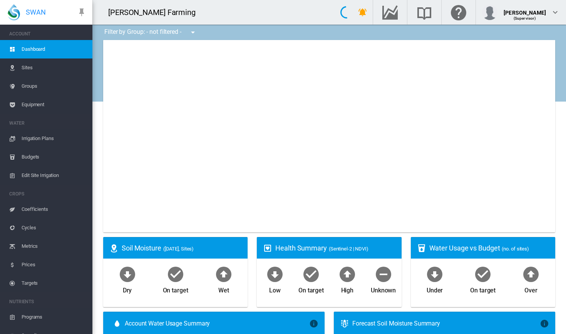
type input "**********"
